Goal: Task Accomplishment & Management: Manage account settings

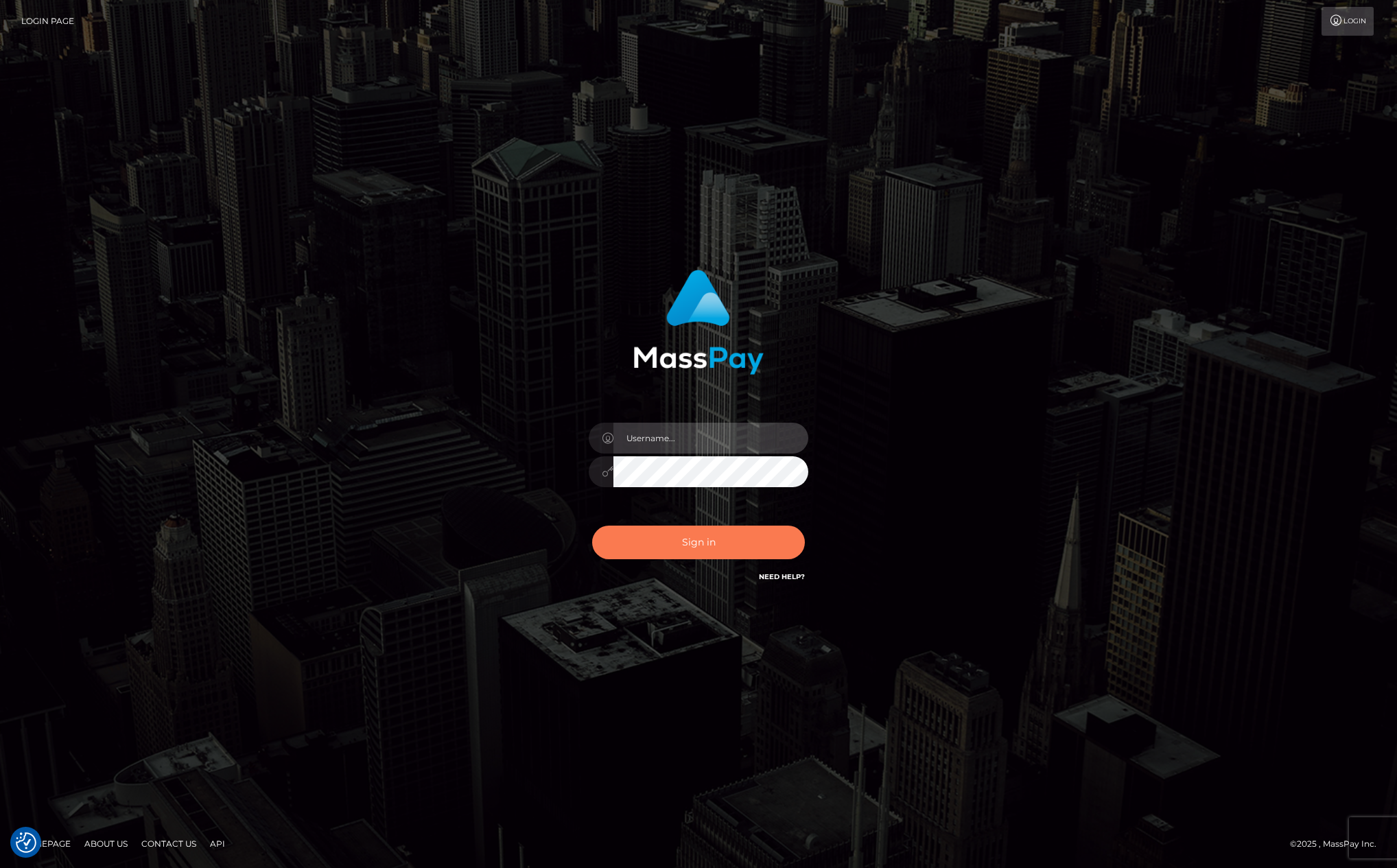
type input "[PERSON_NAME][DOMAIN_NAME]"
click at [726, 539] on button "Sign in" at bounding box center [699, 542] width 213 height 34
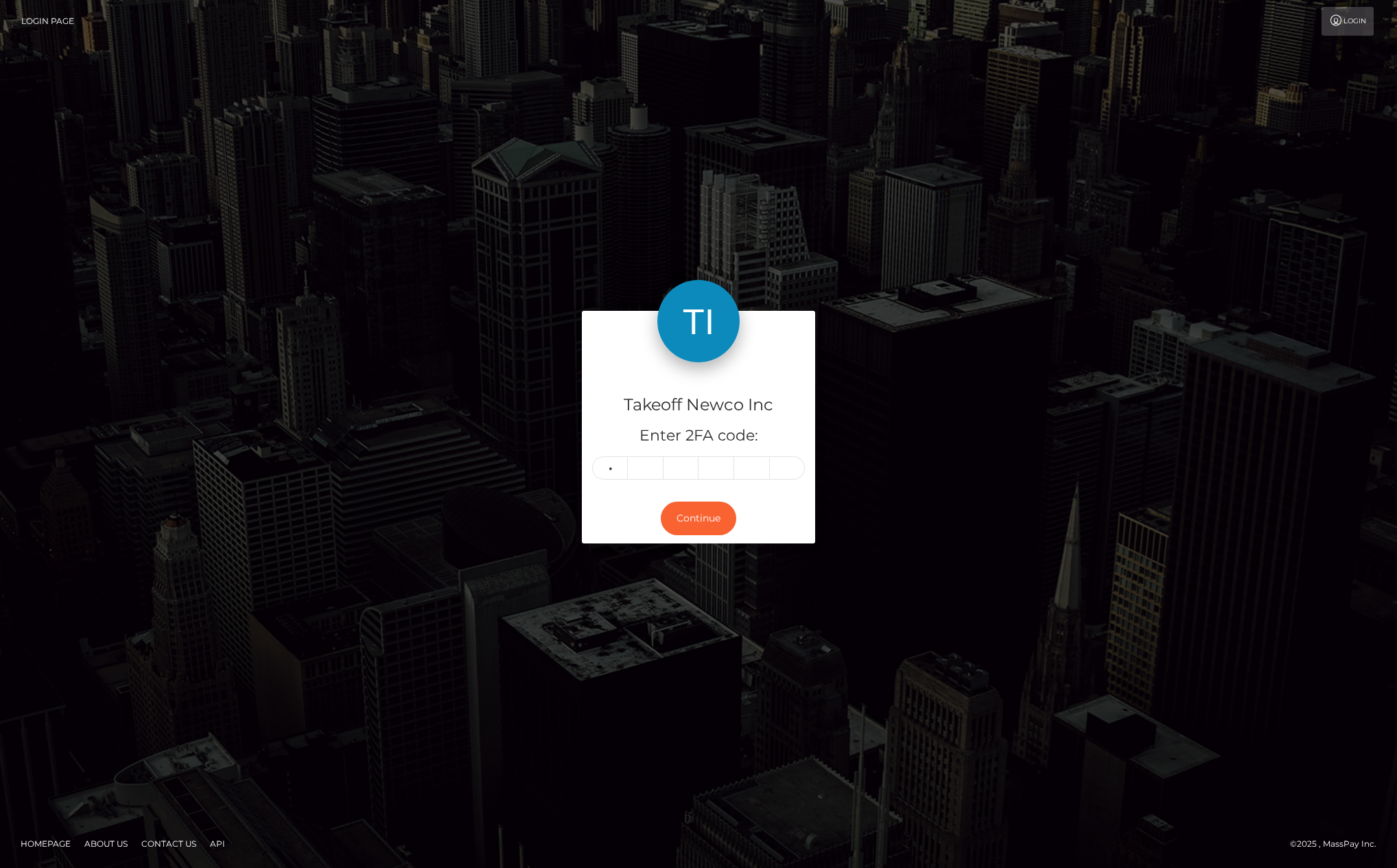
type input "6"
type input "3"
type input "0"
type input "7"
type input "0"
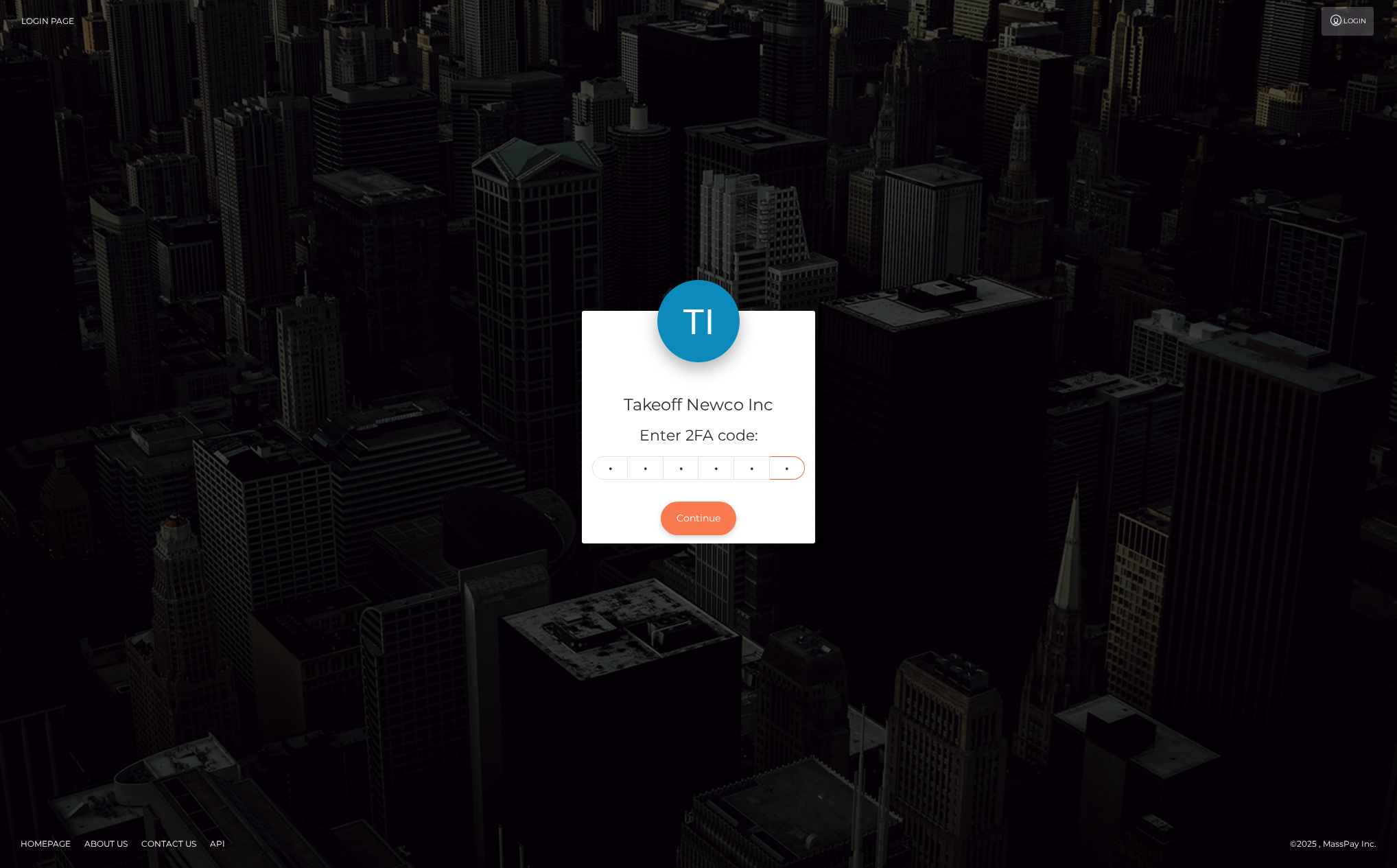
type input "1"
click at [698, 527] on button "Continue" at bounding box center [698, 518] width 75 height 34
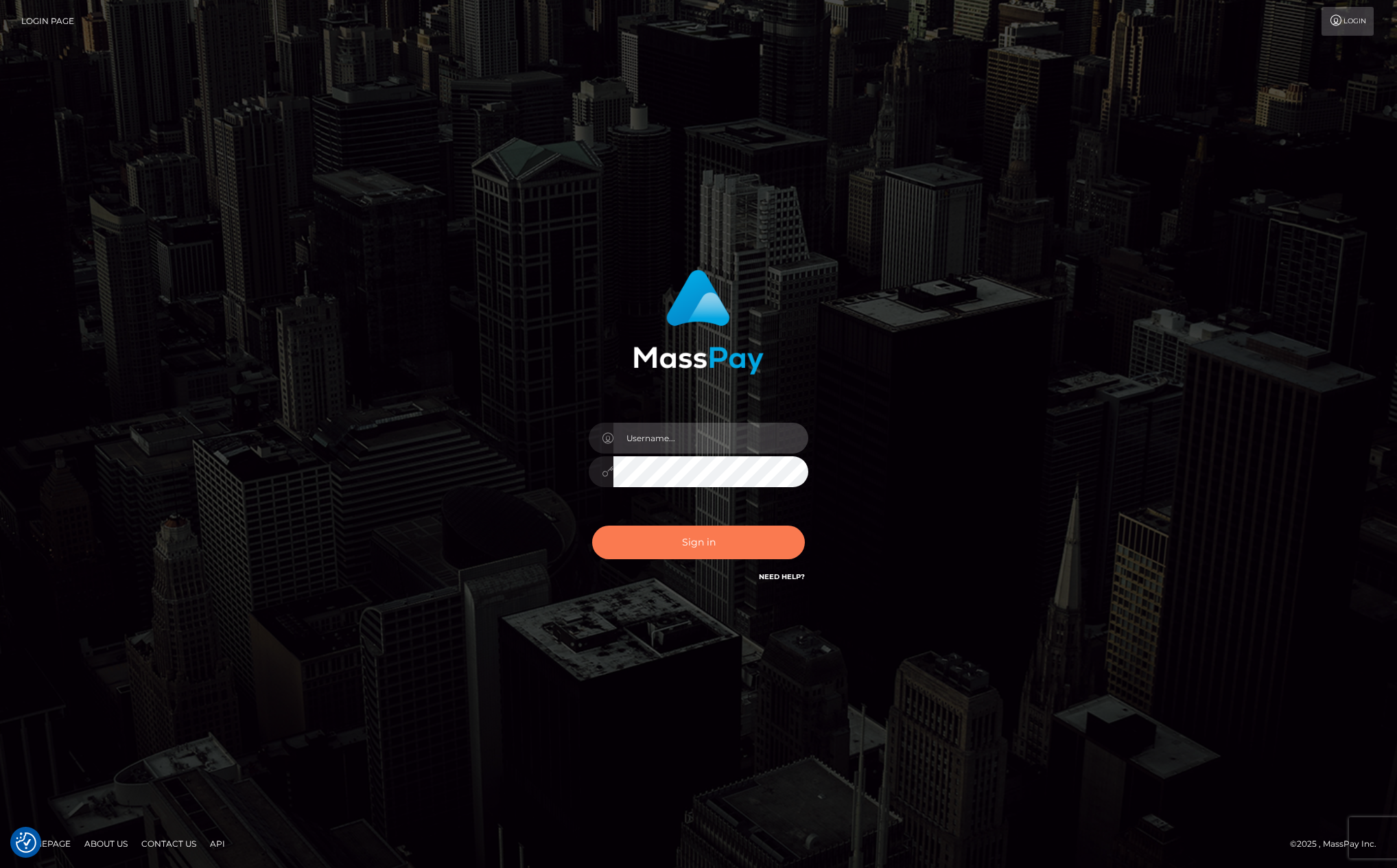
type input "[PERSON_NAME][DOMAIN_NAME]"
click at [730, 543] on button "Sign in" at bounding box center [699, 542] width 213 height 34
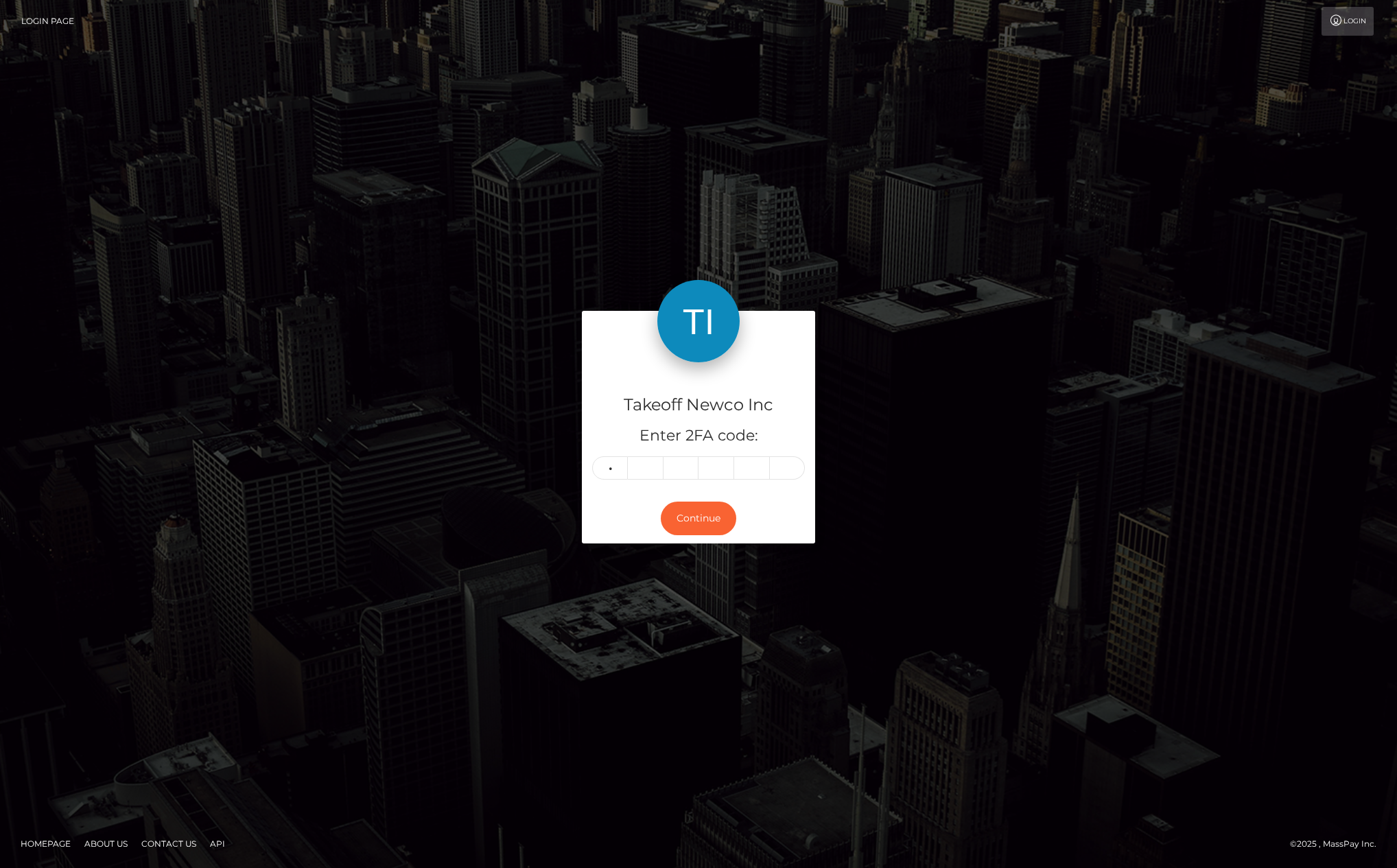
type input "8"
type input "1"
type input "9"
type input "4"
type input "6"
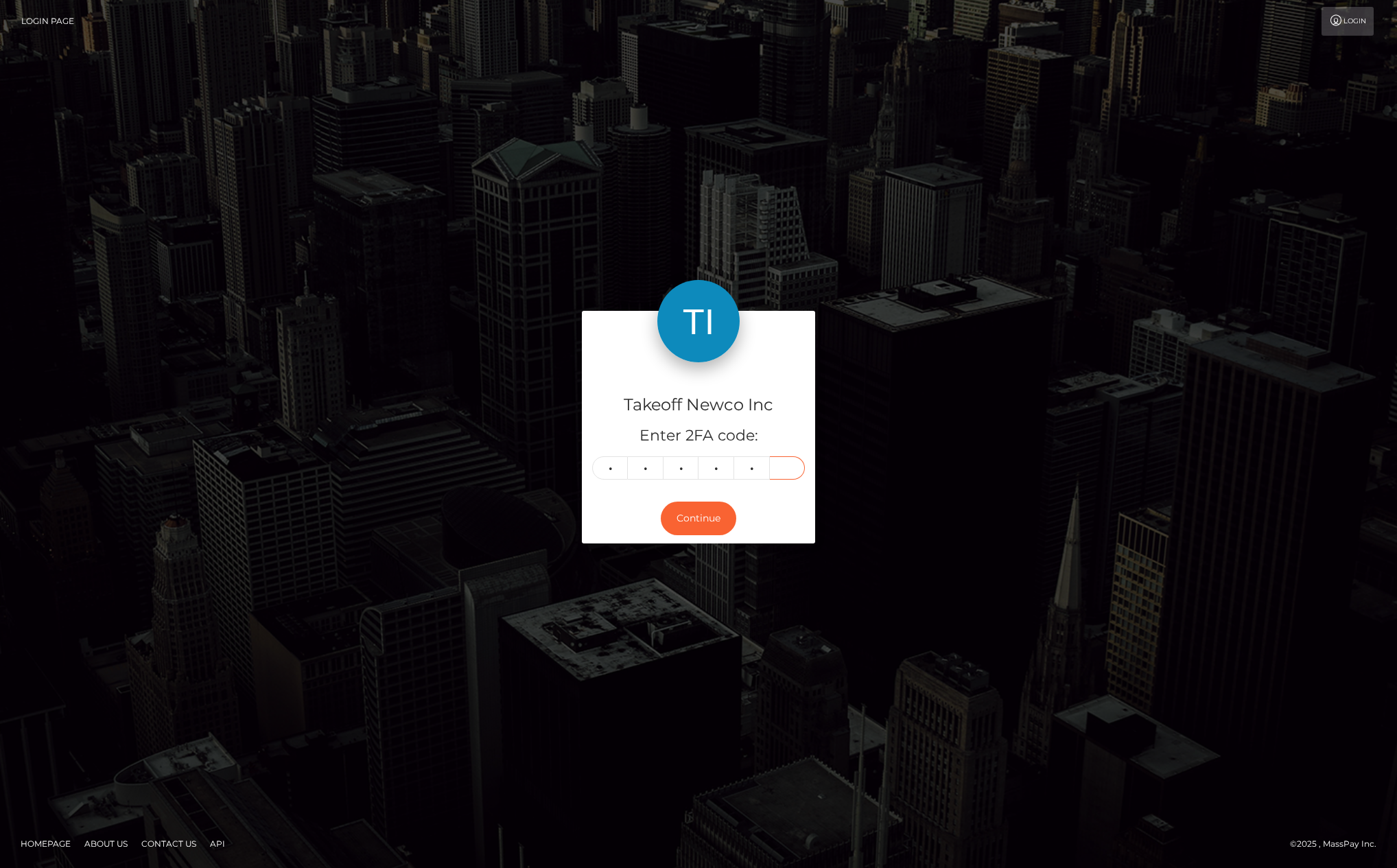
type input "1"
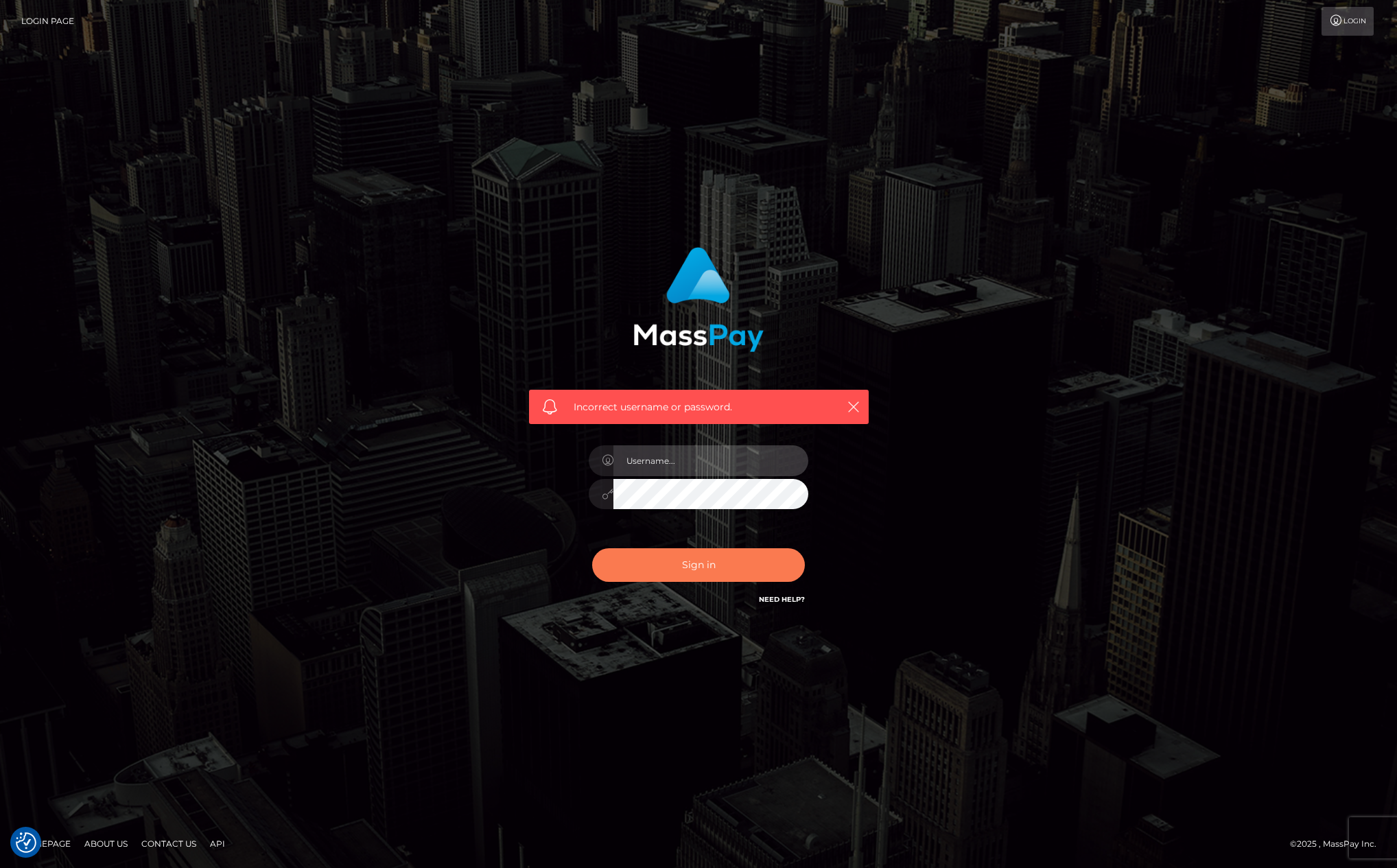
type input "kevin.club"
click at [737, 562] on button "Sign in" at bounding box center [699, 565] width 213 height 34
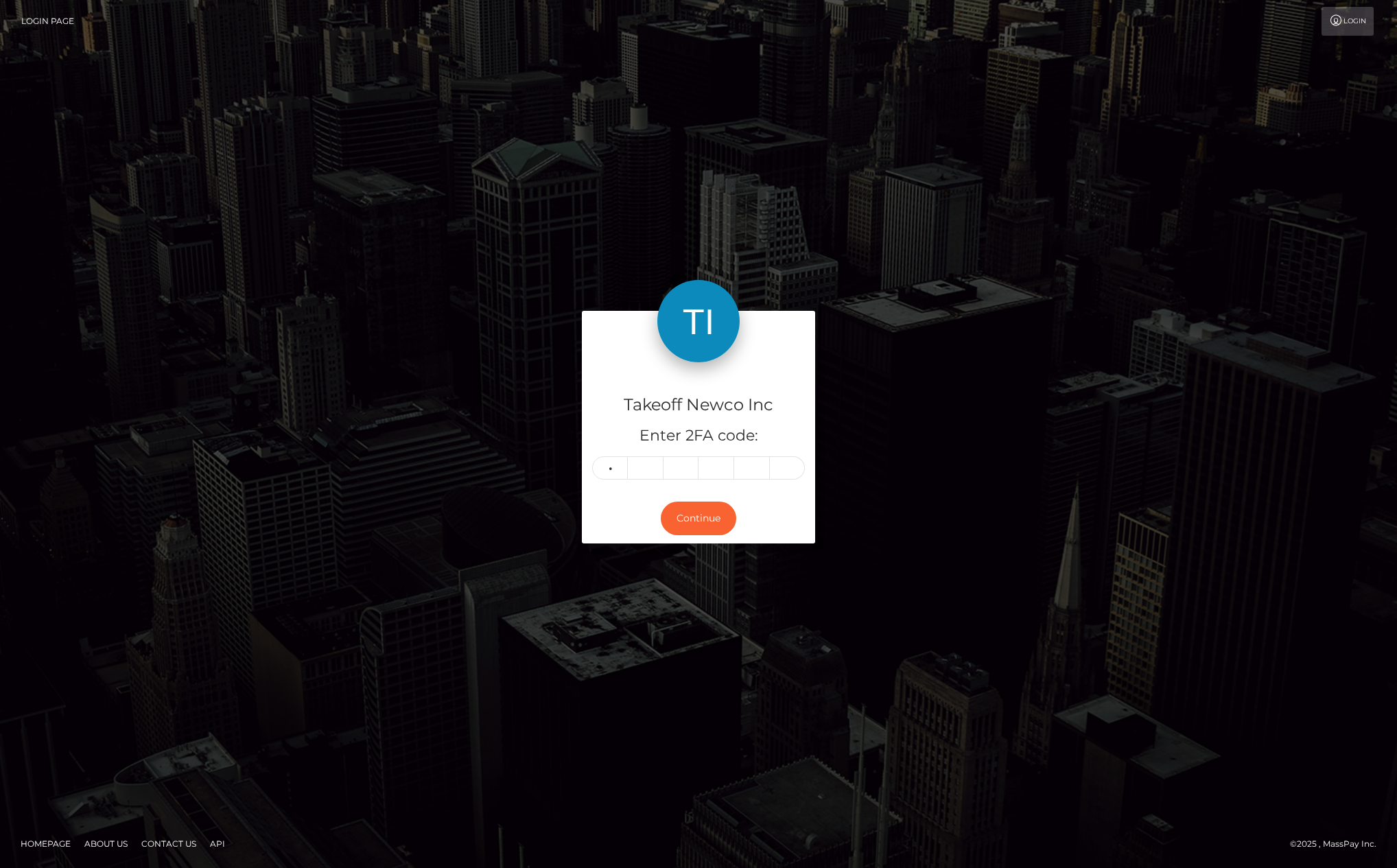
type input "8"
type input "1"
type input "9"
type input "4"
type input "5"
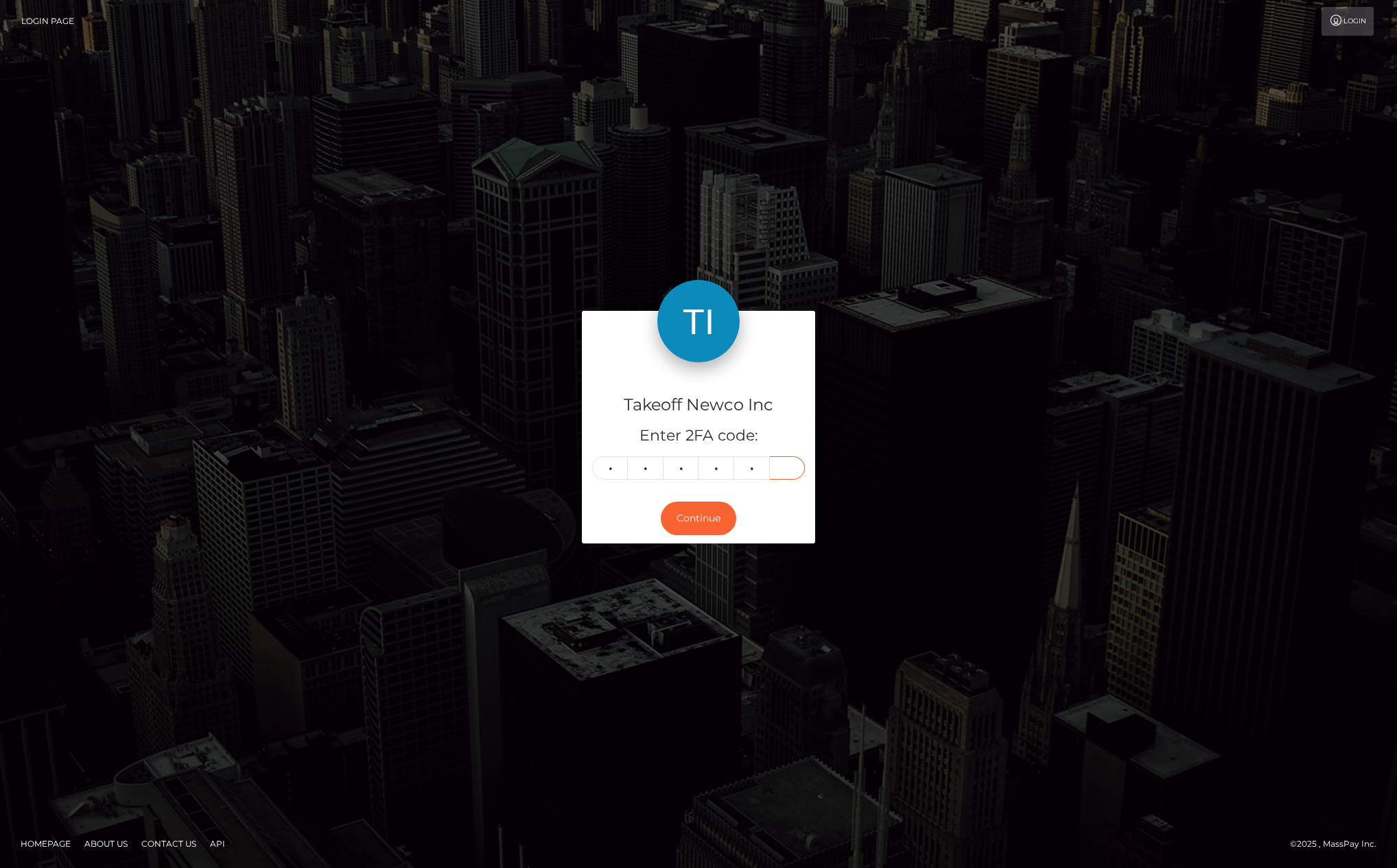
type input "1"
